Goal: Task Accomplishment & Management: Complete application form

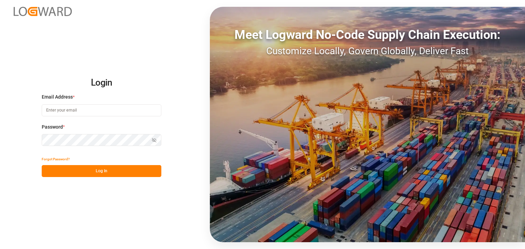
type input "[PERSON_NAME][EMAIL_ADDRESS][DOMAIN_NAME]"
click at [81, 167] on button "Log In" at bounding box center [102, 171] width 120 height 12
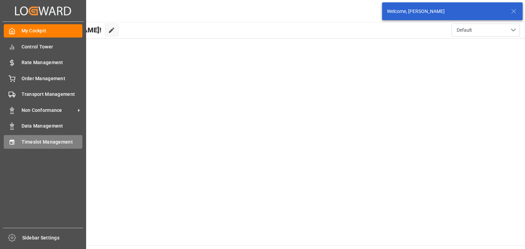
click at [6, 145] on div at bounding box center [10, 141] width 12 height 7
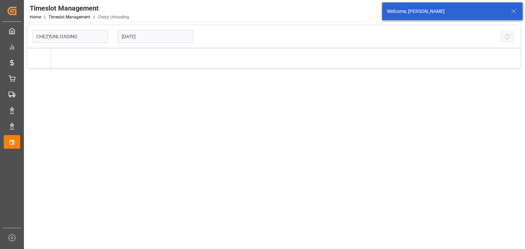
type input "Chezy Unloading"
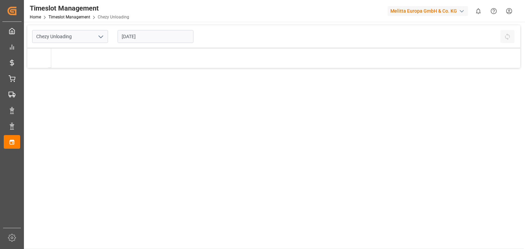
click at [137, 29] on div "[DATE]" at bounding box center [155, 36] width 85 height 23
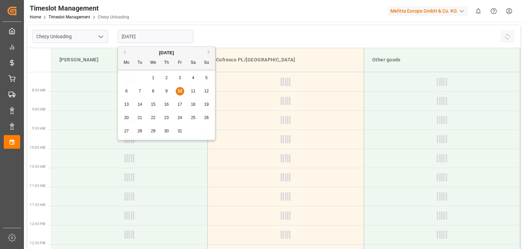
click at [138, 35] on input "[DATE]" at bounding box center [155, 36] width 76 height 13
click at [138, 108] on div "Previous Month Next Month [DATE] Mo Tu We Th Fr Sa Su 29 30 1 2 3 4 5 6 7 8 9 1…" at bounding box center [166, 94] width 98 height 96
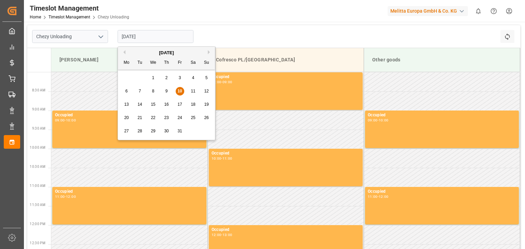
click at [138, 106] on span "14" at bounding box center [139, 104] width 4 height 5
type input "[DATE]"
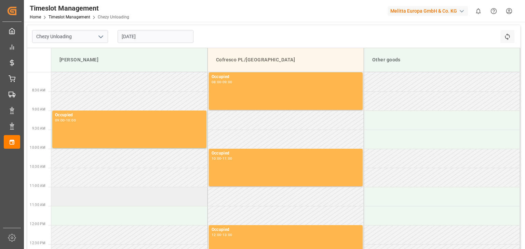
click at [99, 201] on td at bounding box center [129, 196] width 156 height 19
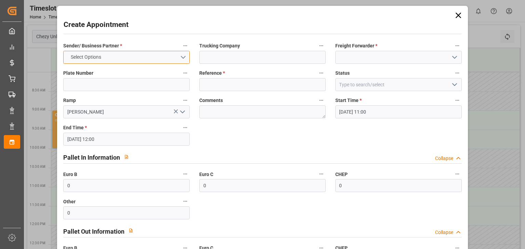
click at [106, 57] on button "Select Options" at bounding box center [126, 57] width 126 height 13
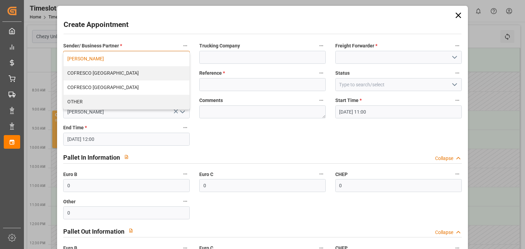
click at [107, 61] on div "[PERSON_NAME]" at bounding box center [127, 59] width 126 height 14
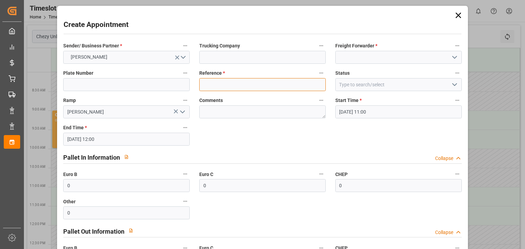
click at [231, 84] on input at bounding box center [262, 84] width 126 height 13
paste input "[URL][DOMAIN_NAME]"
type input "[URL][DOMAIN_NAME]"
paste input "400053774"
type input "400053774"
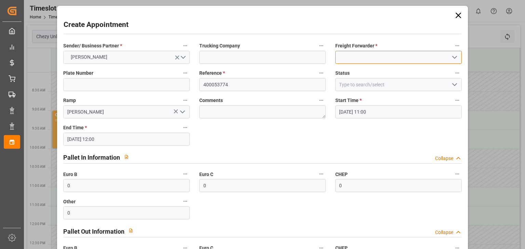
click at [371, 55] on input at bounding box center [398, 57] width 126 height 13
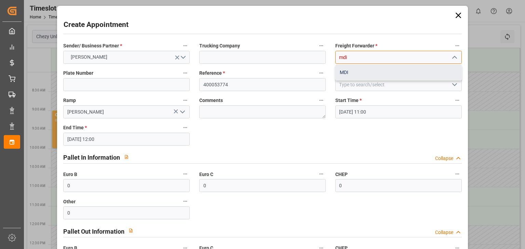
click at [366, 75] on div "MDI" at bounding box center [398, 72] width 126 height 15
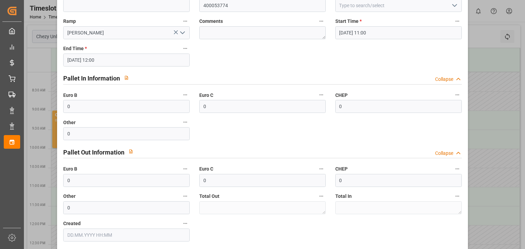
scroll to position [111, 0]
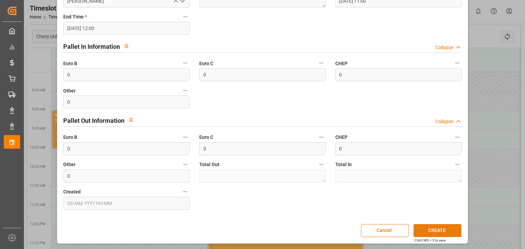
type input "MDI"
click at [438, 230] on button "CREATE" at bounding box center [437, 230] width 48 height 13
